Goal: Task Accomplishment & Management: Complete application form

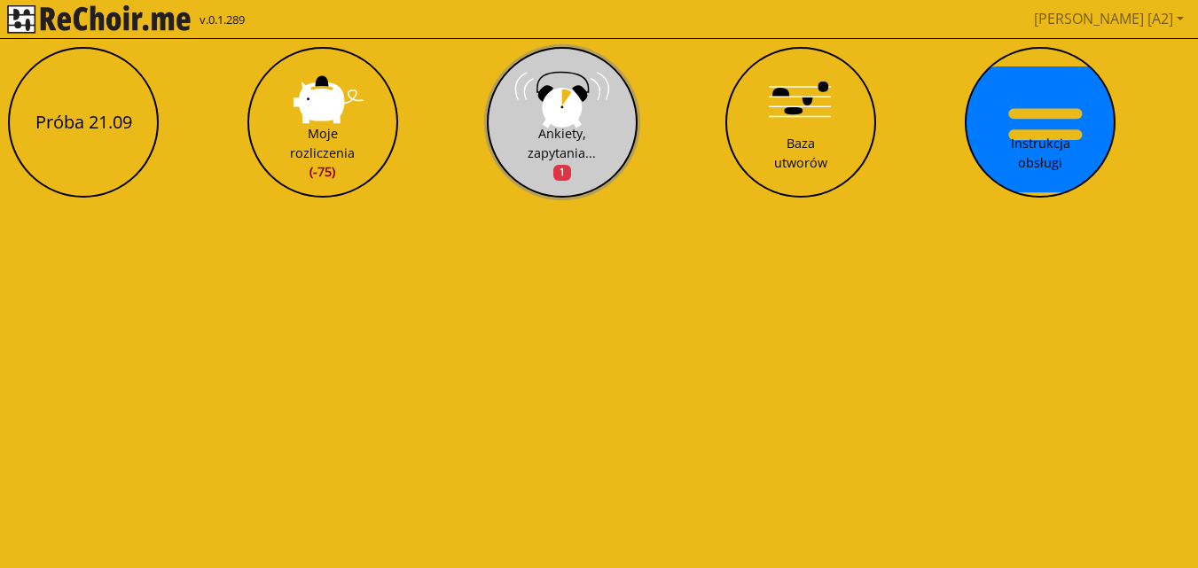
click at [551, 130] on div "Ankiety, zapytania... 1" at bounding box center [561, 153] width 68 height 58
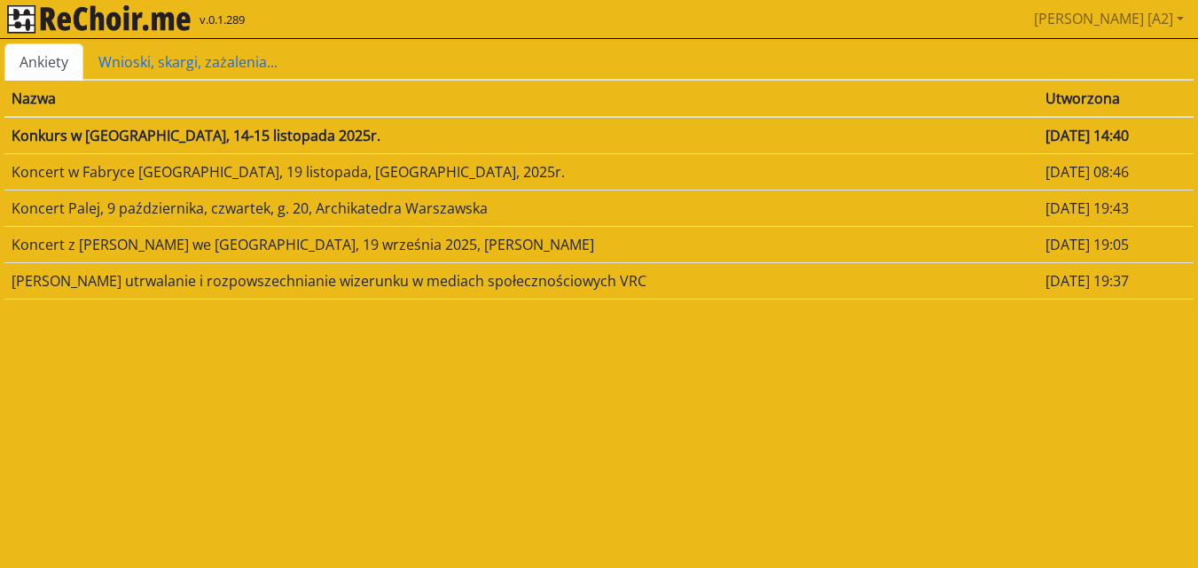
click at [203, 141] on td "Konkurs w [GEOGRAPHIC_DATA], [DATE]-[DATE]r." at bounding box center [521, 135] width 1034 height 37
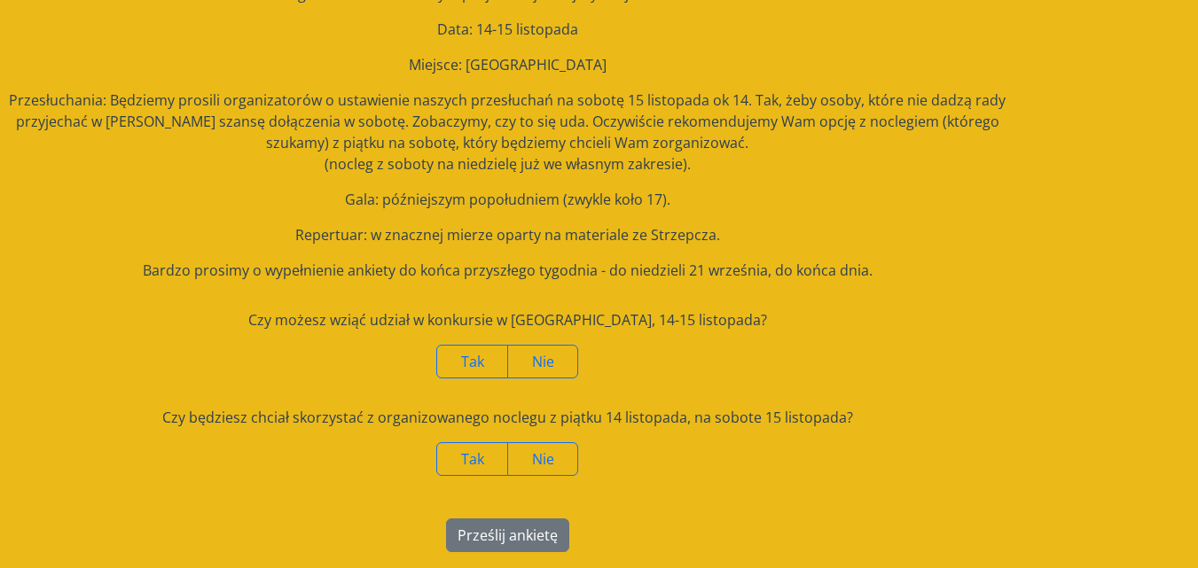
scroll to position [153, 0]
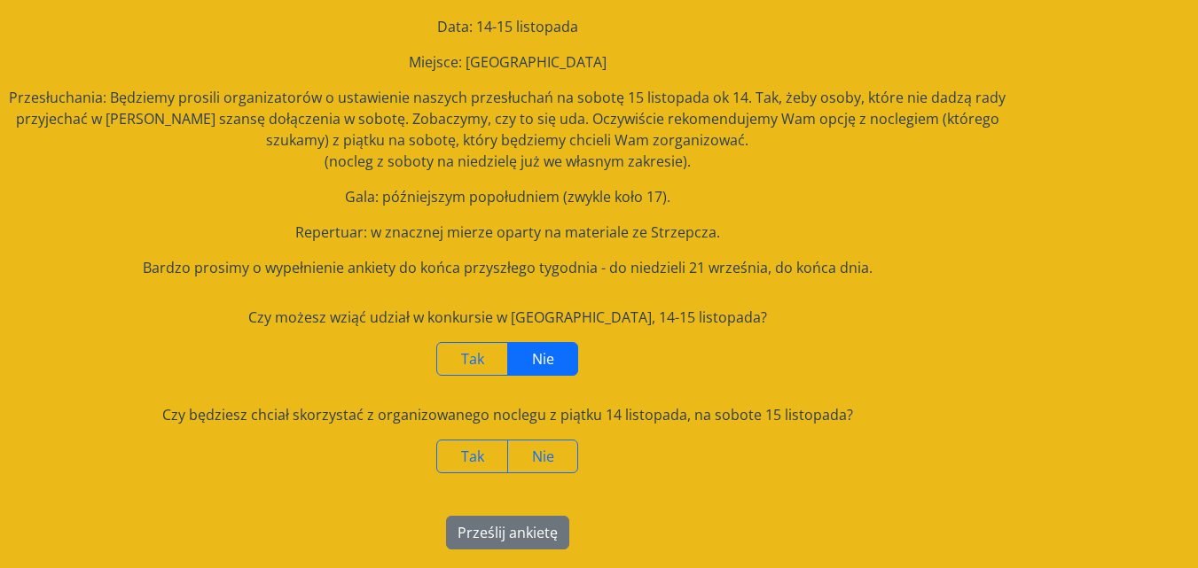
click at [549, 355] on span "Nie" at bounding box center [543, 359] width 22 height 20
click at [549, 448] on span "Nie" at bounding box center [543, 457] width 22 height 20
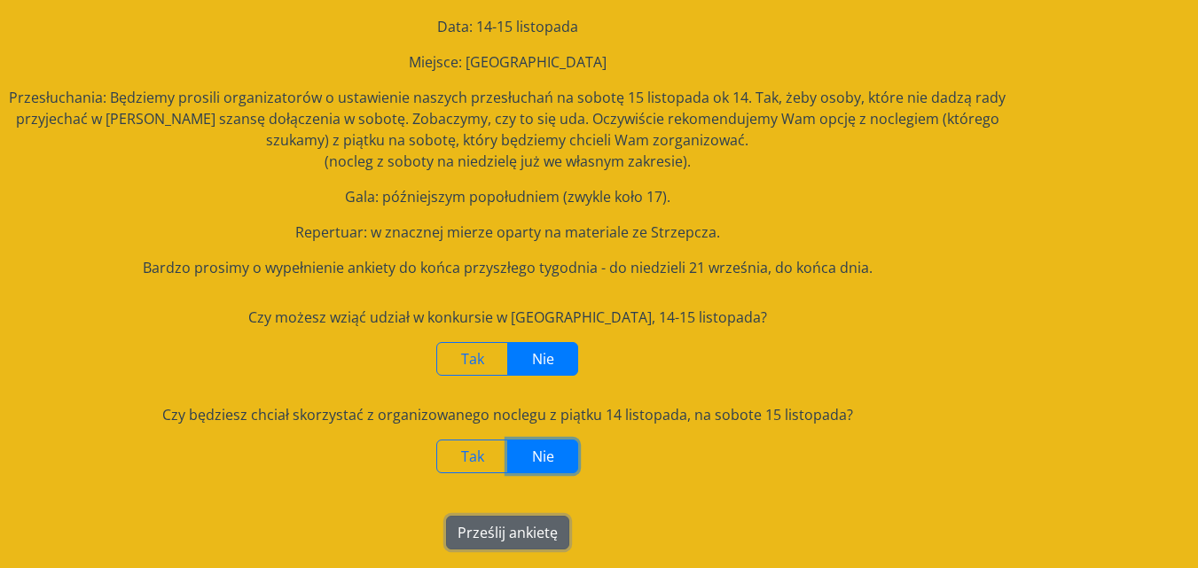
click at [540, 532] on button "Prześlij ankietę" at bounding box center [507, 533] width 123 height 34
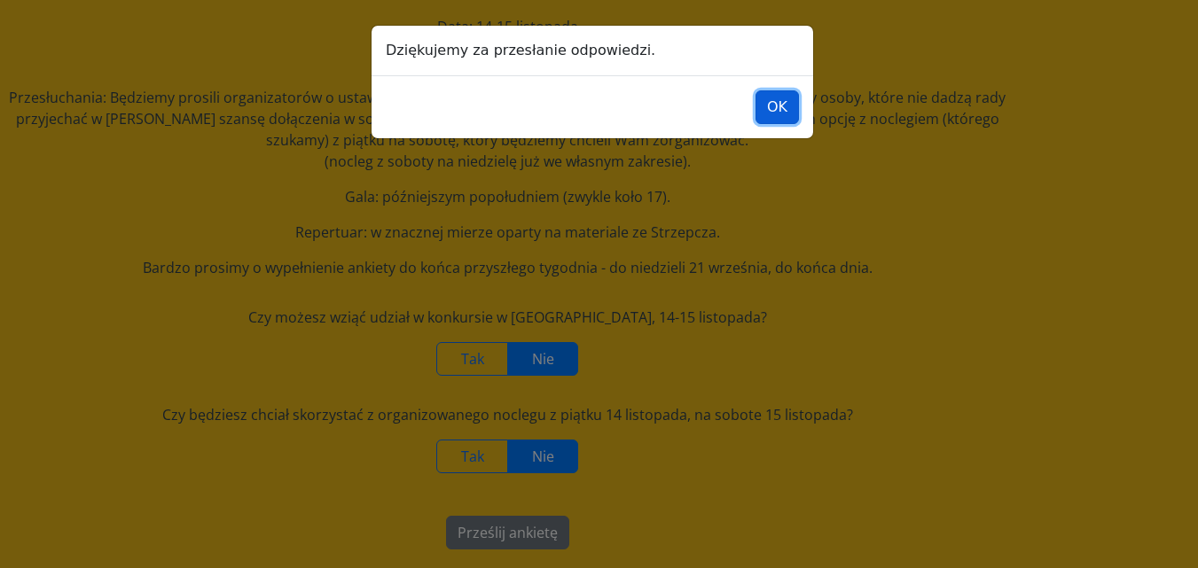
click at [779, 100] on button "OK" at bounding box center [776, 107] width 43 height 34
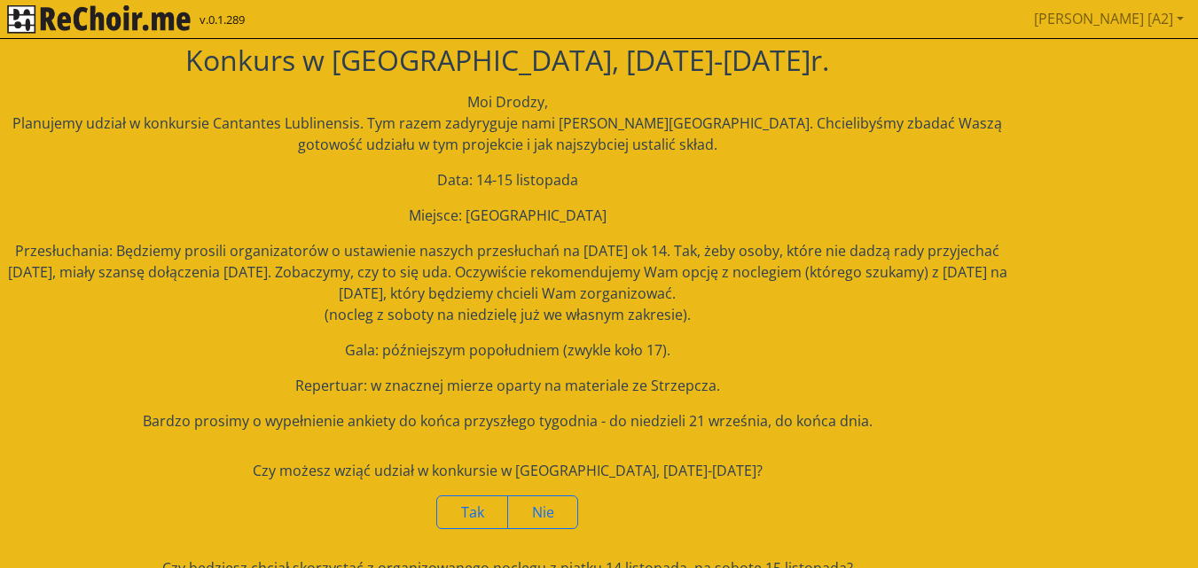
scroll to position [153, 0]
